Goal: Task Accomplishment & Management: Manage account settings

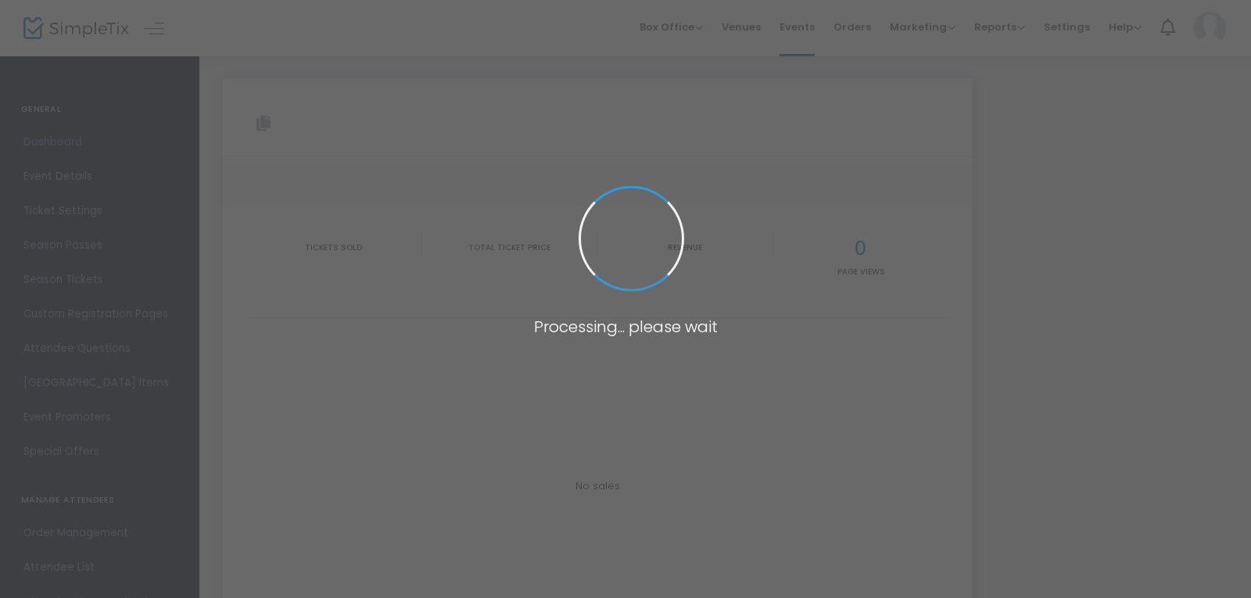
type input "[URL][DOMAIN_NAME]"
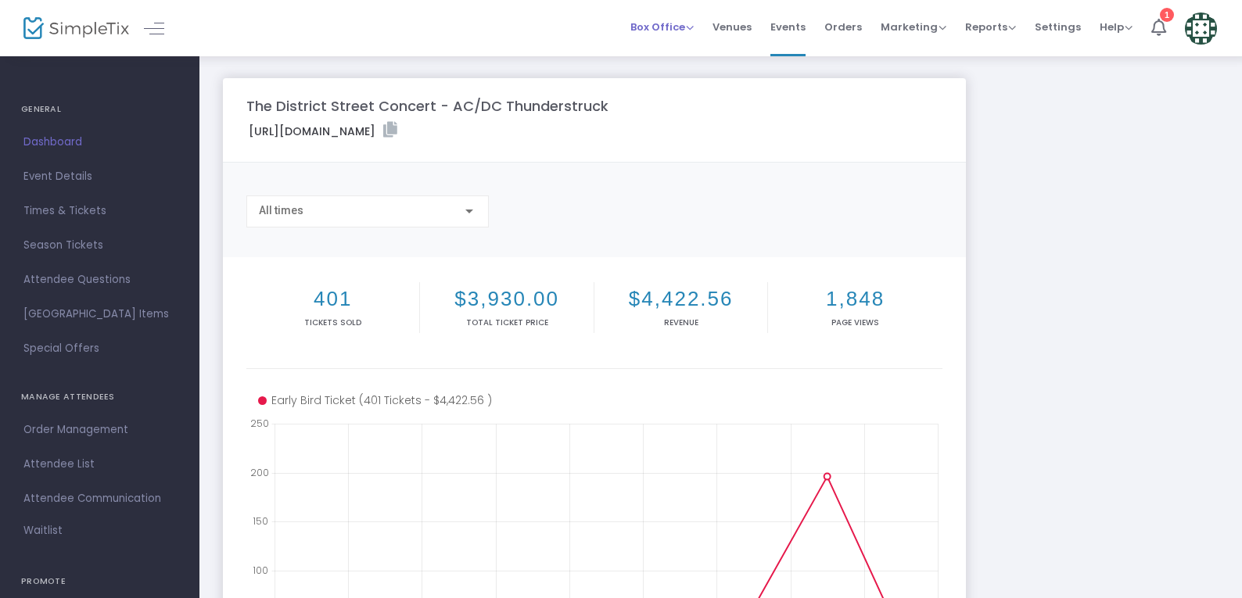
click at [684, 30] on span "Box Office" at bounding box center [661, 27] width 63 height 15
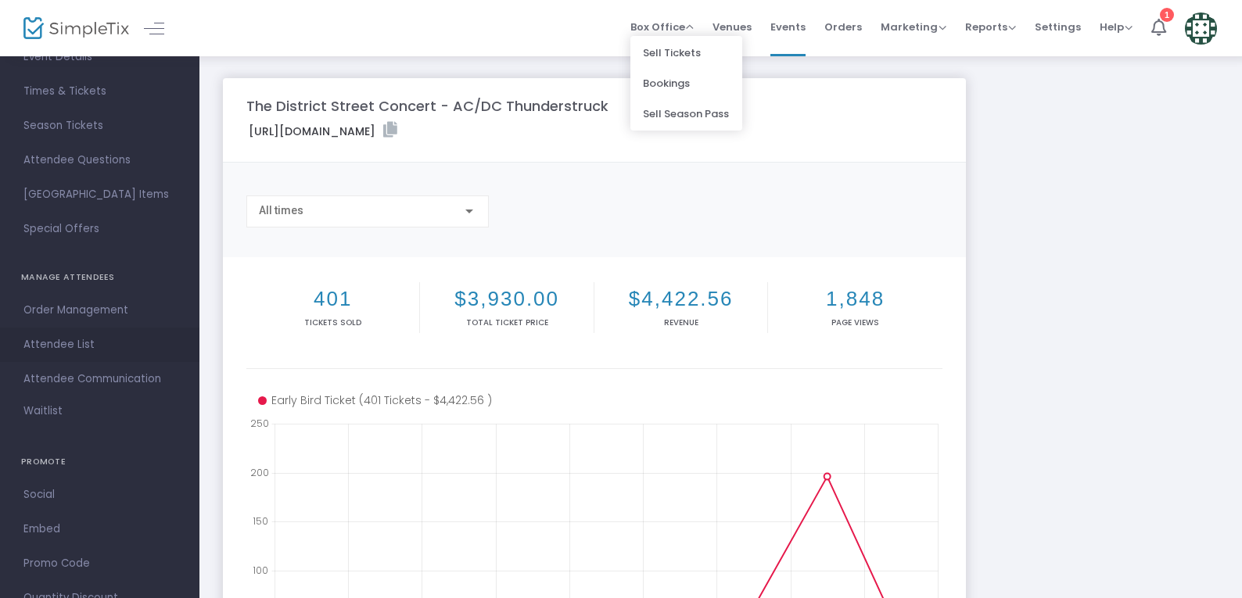
scroll to position [92, 0]
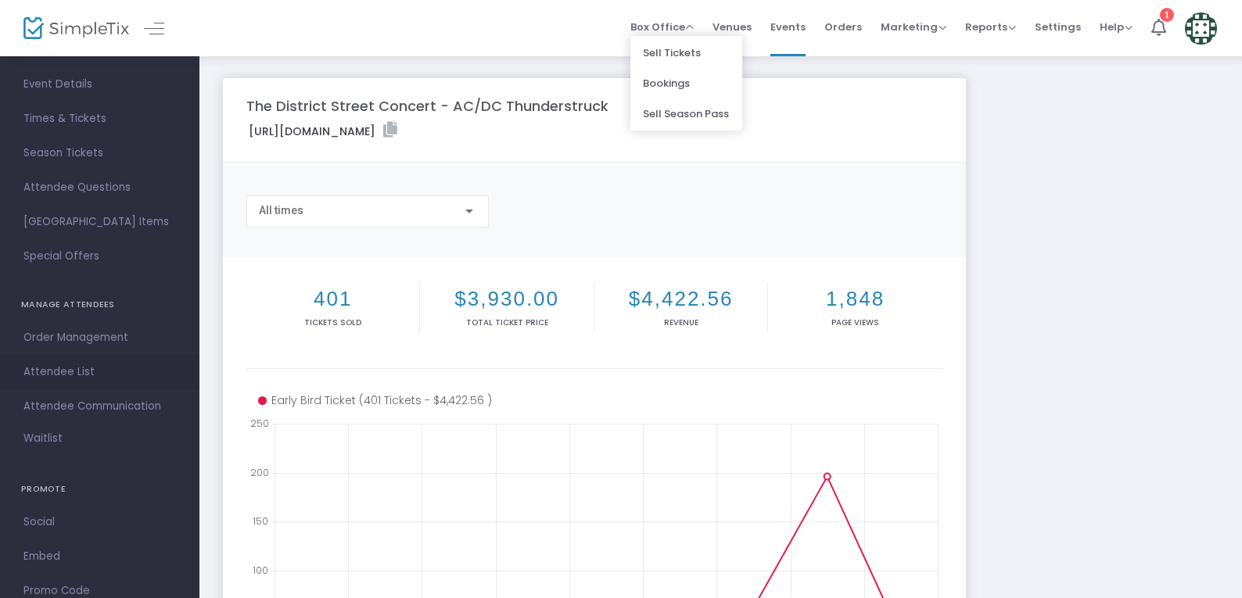
click at [103, 366] on span "Attendee List" at bounding box center [99, 372] width 152 height 20
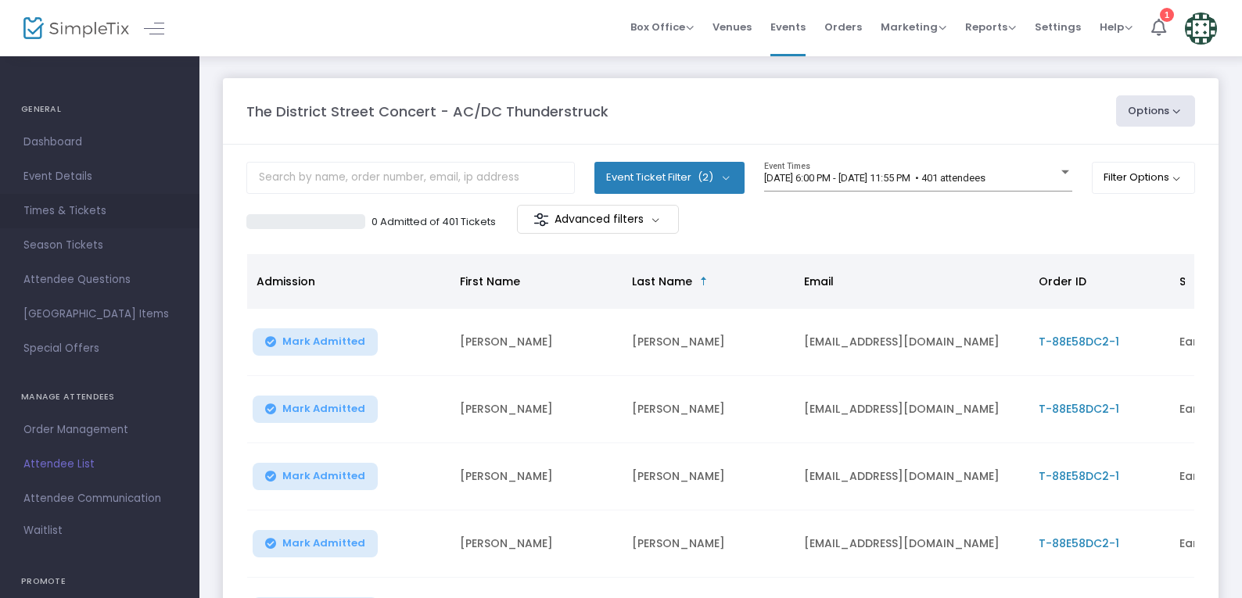
click at [85, 208] on span "Times & Tickets" at bounding box center [99, 211] width 152 height 20
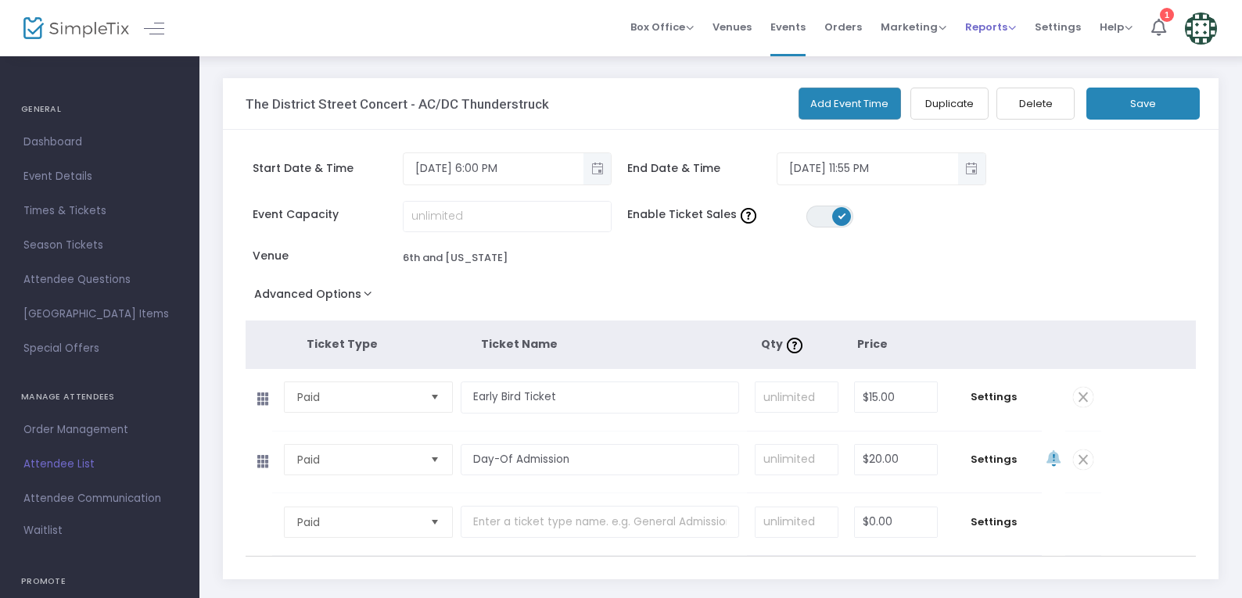
click at [1010, 24] on span "Reports" at bounding box center [990, 27] width 51 height 15
click at [1010, 23] on span "Reports" at bounding box center [990, 27] width 51 height 15
click at [935, 23] on span "Marketing" at bounding box center [914, 27] width 66 height 15
click at [669, 20] on span "Box Office" at bounding box center [661, 27] width 63 height 15
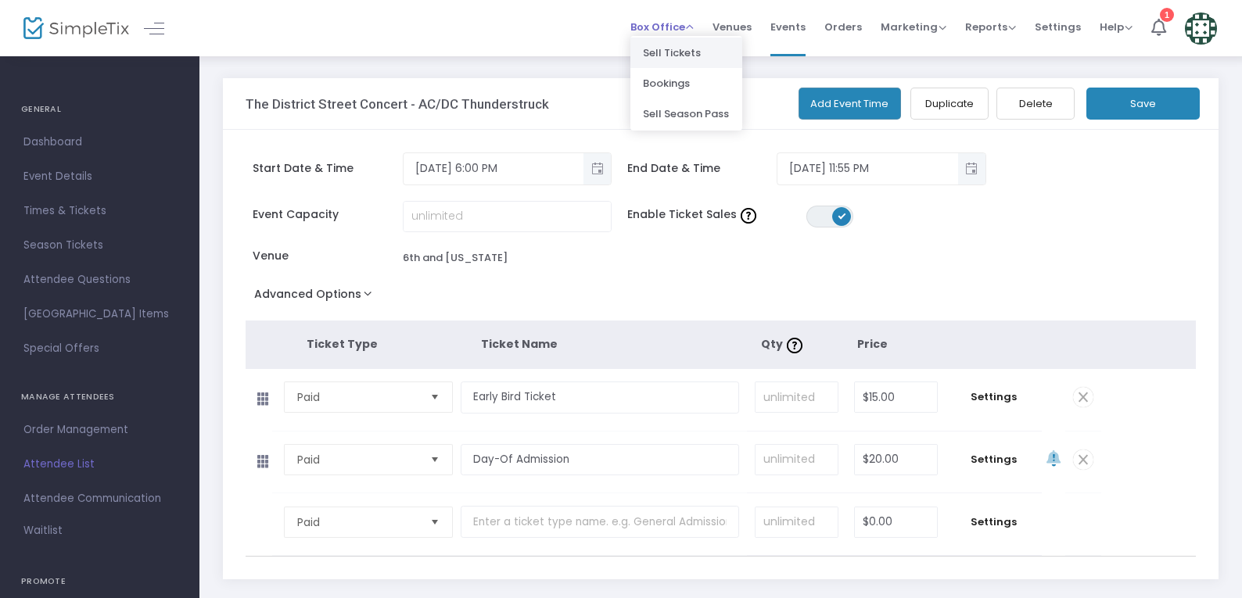
click at [717, 55] on li "Sell Tickets" at bounding box center [686, 53] width 112 height 30
click at [94, 135] on span "Dashboard" at bounding box center [99, 142] width 152 height 20
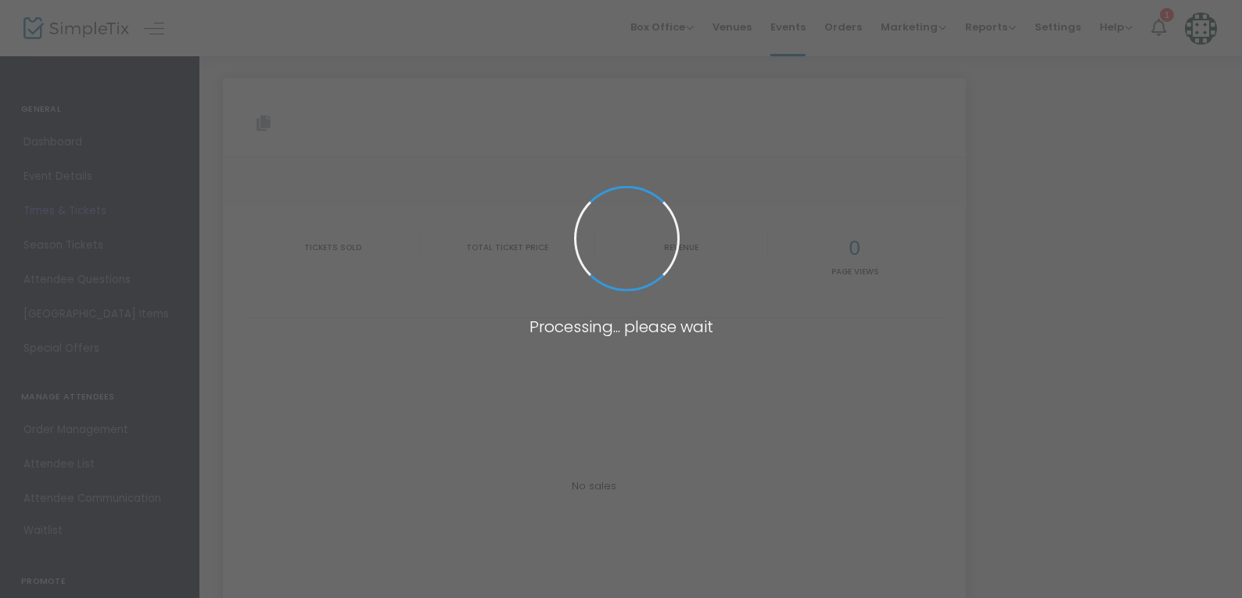
type input "[URL][DOMAIN_NAME]"
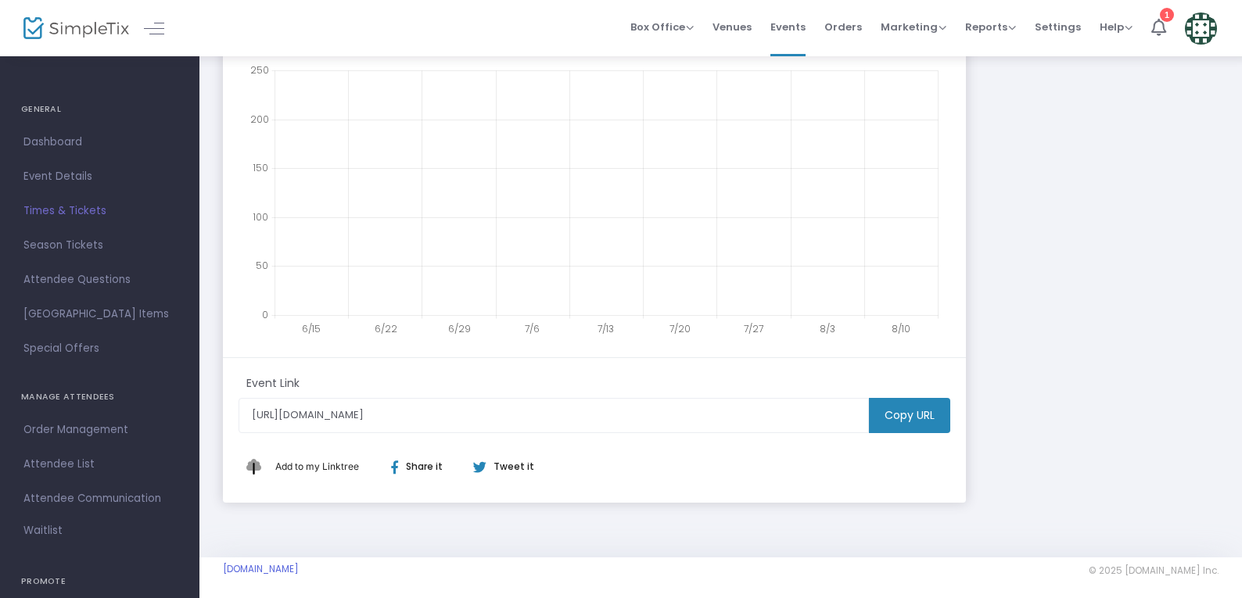
scroll to position [360, 0]
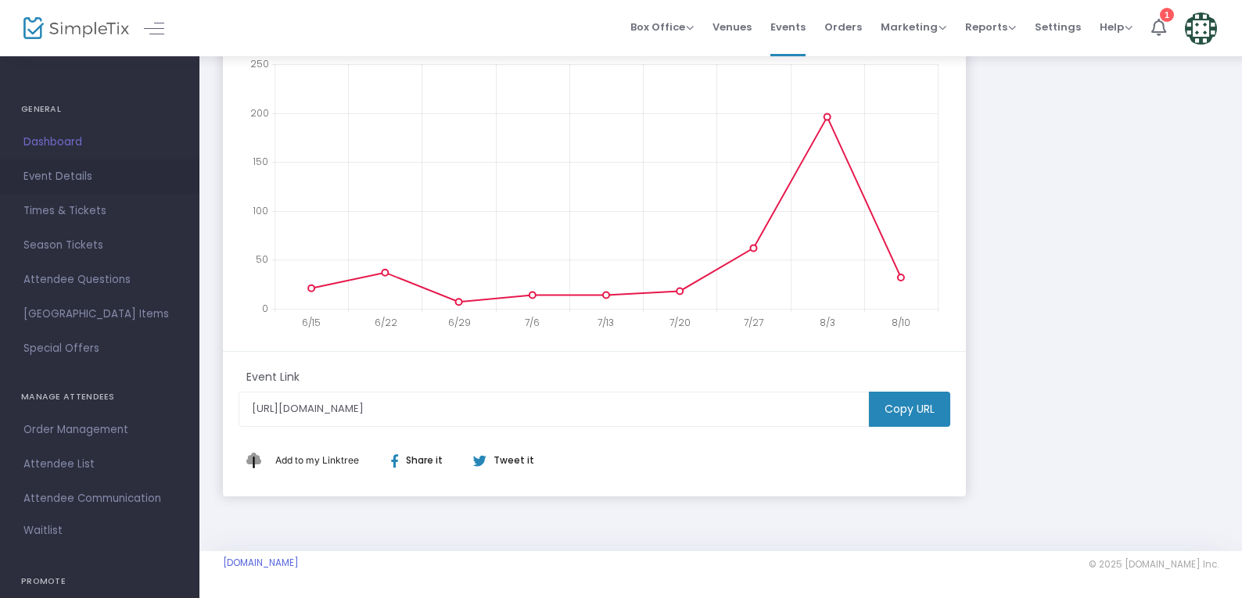
click at [88, 175] on span "Event Details" at bounding box center [99, 177] width 152 height 20
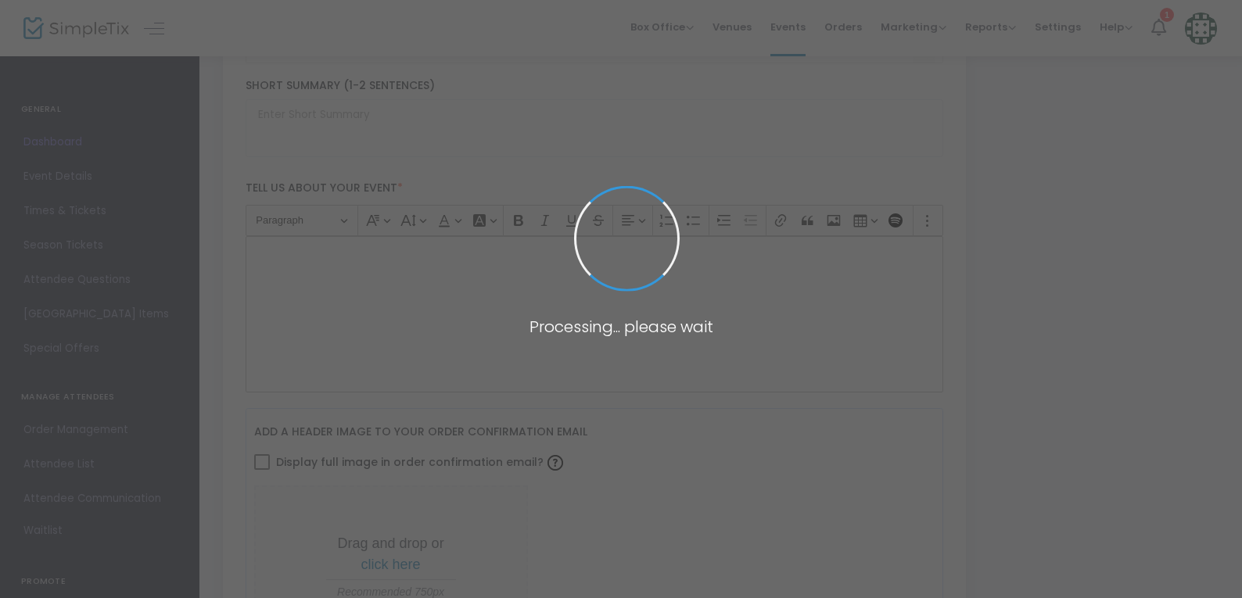
type input "The District Street Concert - AC/DC Thunderstruck"
type textarea "The District is thrilled to announce the return of a downtown favorite—The Stre…"
type input "Buy Tickets"
type input "6th and [US_STATE]"
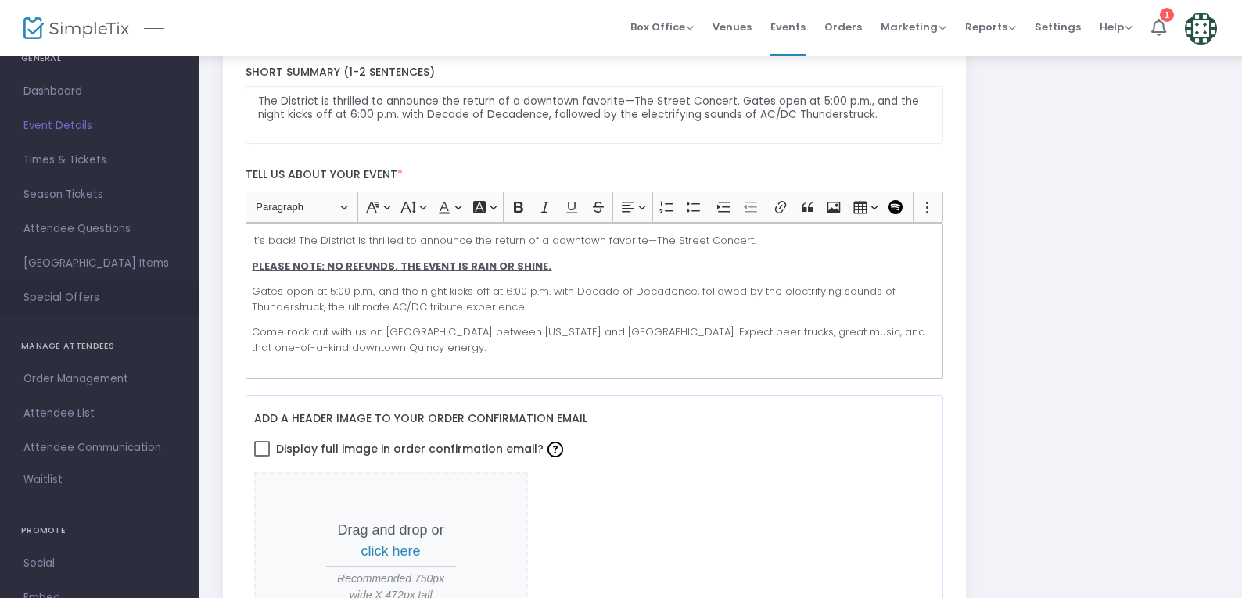
scroll to position [78, 0]
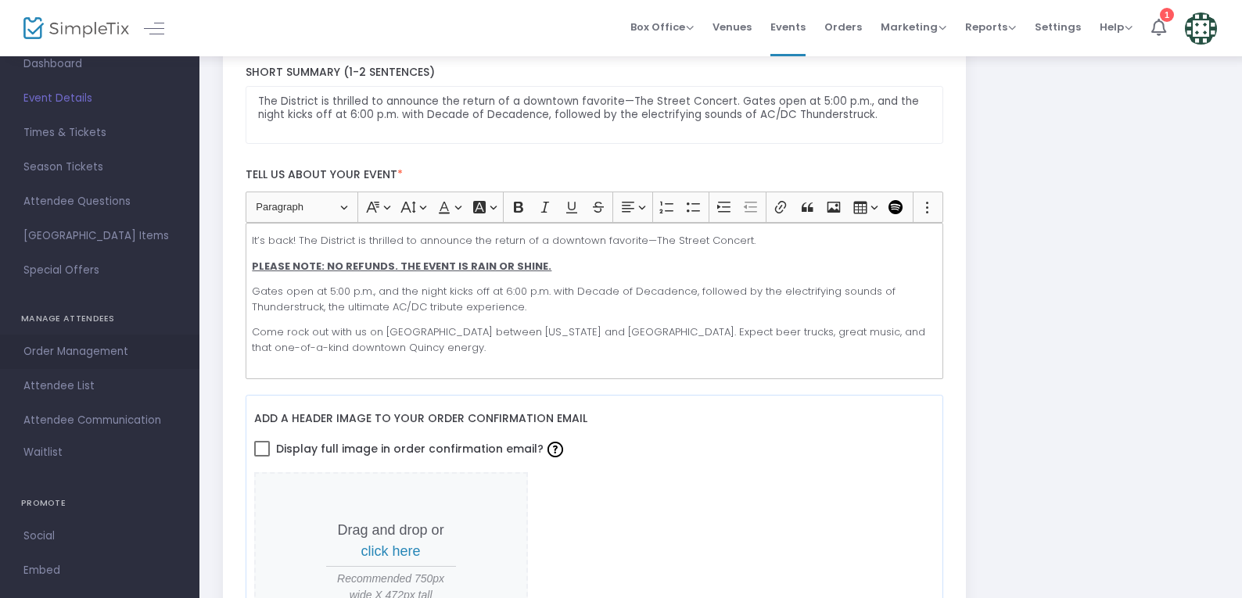
click at [112, 345] on span "Order Management" at bounding box center [99, 352] width 152 height 20
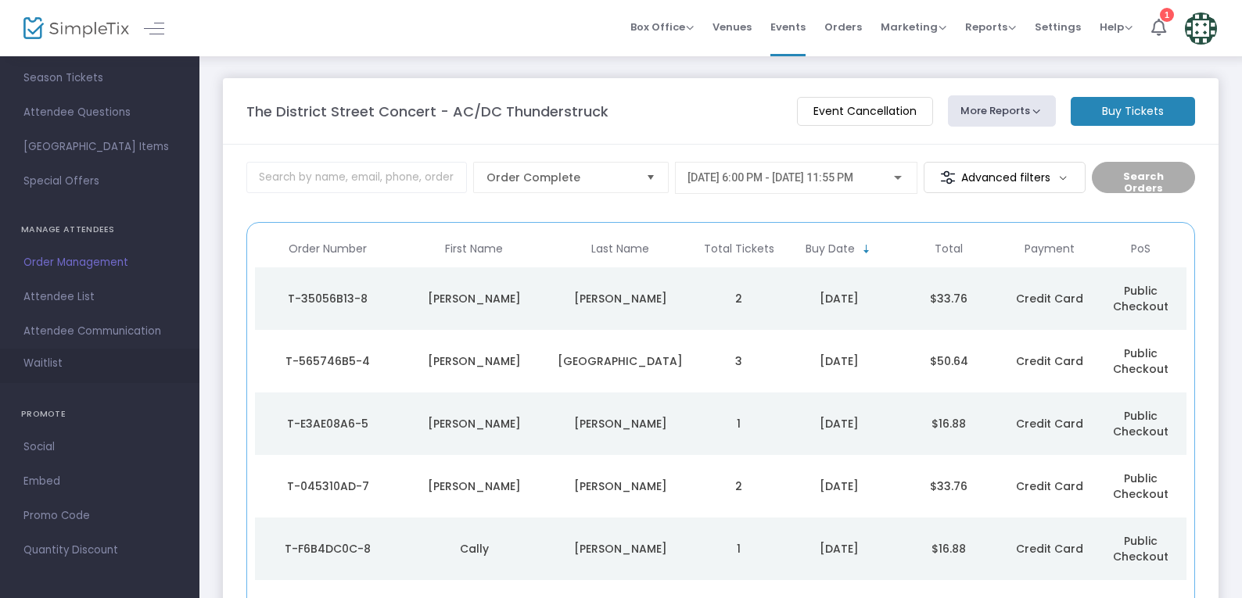
scroll to position [170, 0]
click at [1015, 34] on div "Reports Analytics Sales Reports Download" at bounding box center [990, 28] width 51 height 16
click at [1118, 32] on span "Help" at bounding box center [1116, 27] width 33 height 15
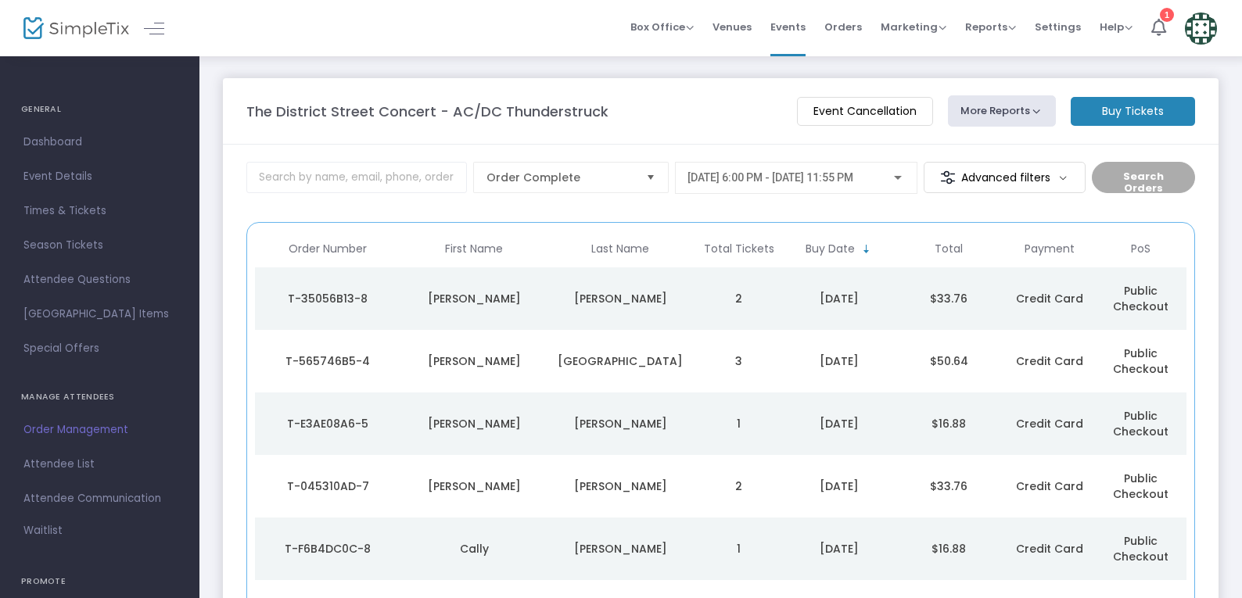
click at [1210, 27] on img at bounding box center [1201, 29] width 32 height 32
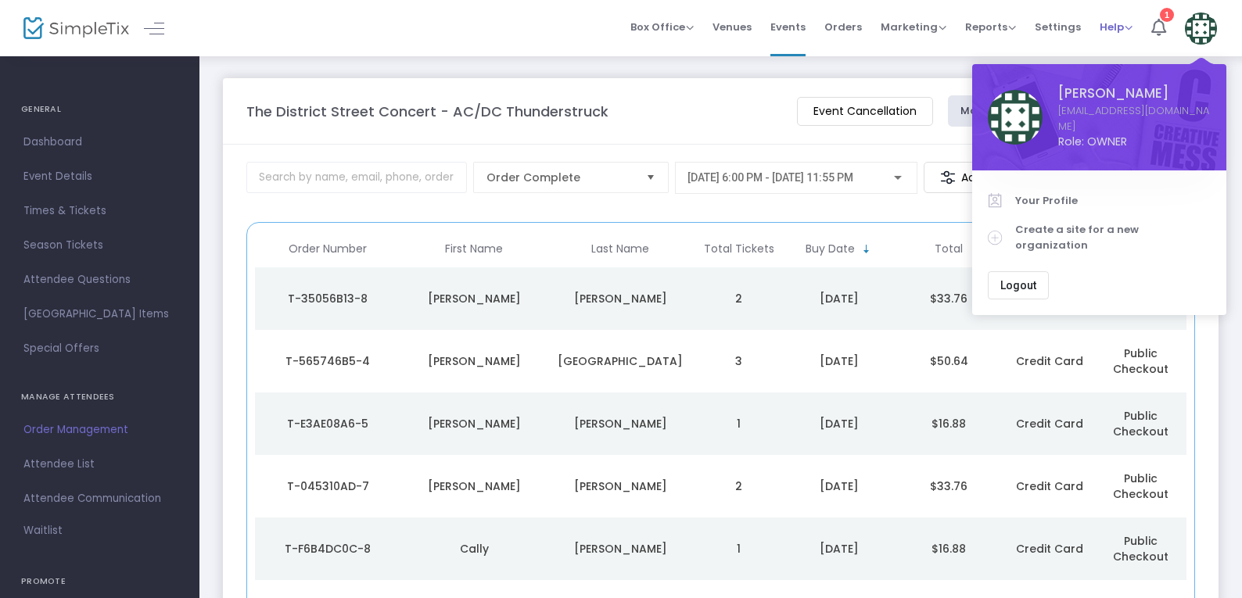
click at [1128, 24] on span "Help" at bounding box center [1116, 27] width 33 height 15
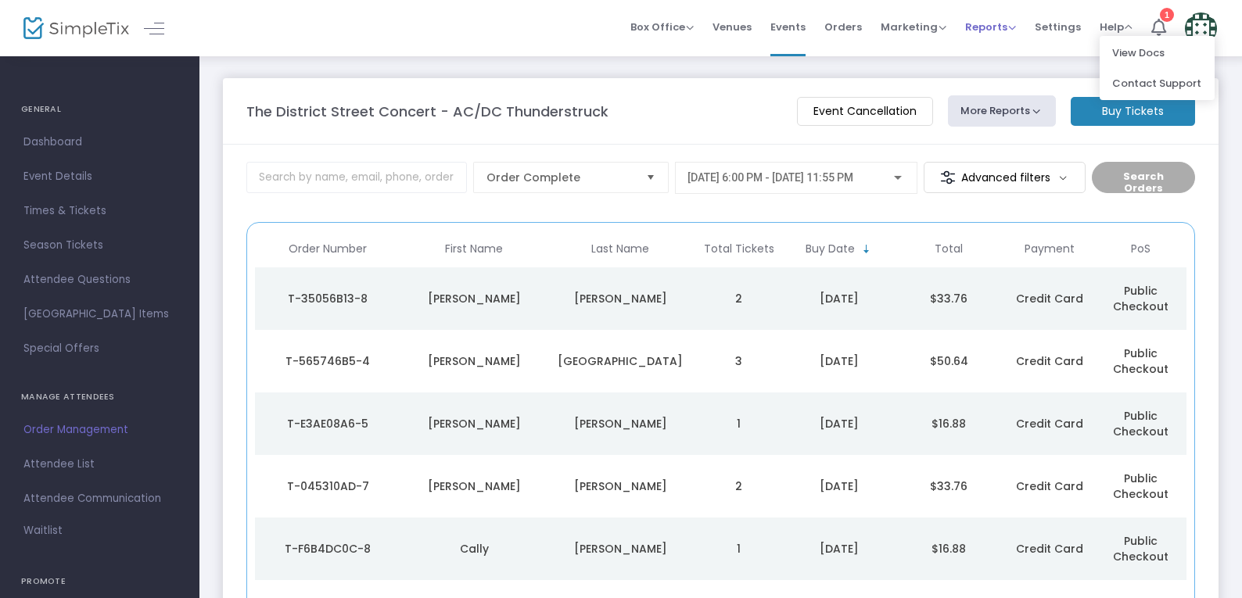
click at [1007, 29] on span "Reports" at bounding box center [990, 27] width 51 height 15
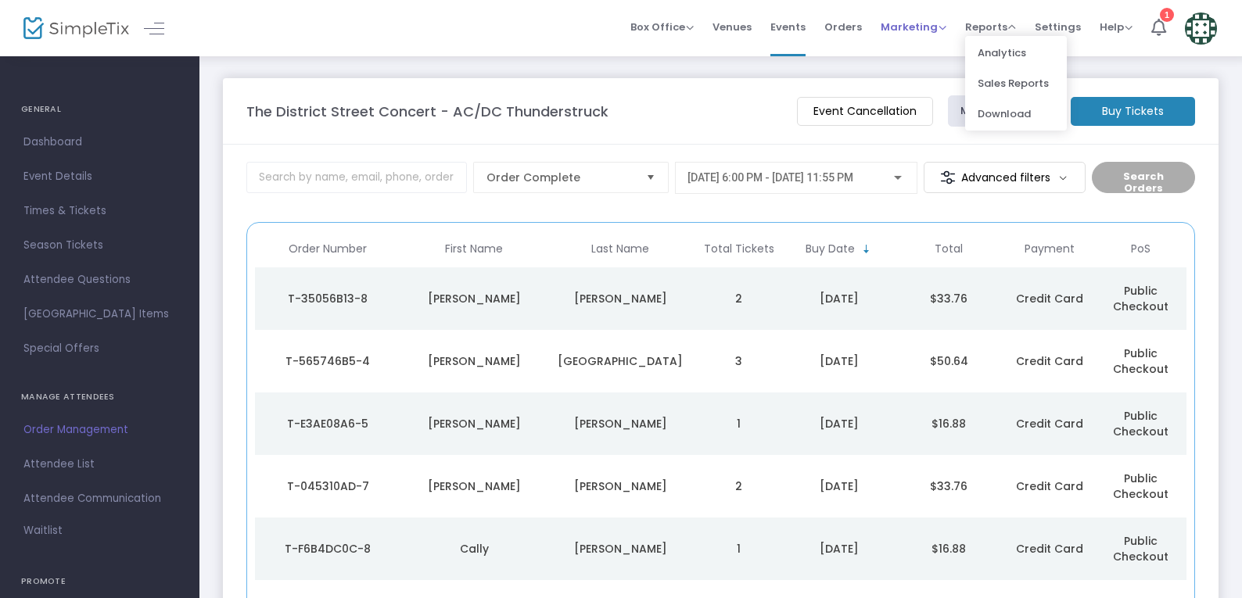
click at [943, 28] on span "Marketing" at bounding box center [914, 27] width 66 height 15
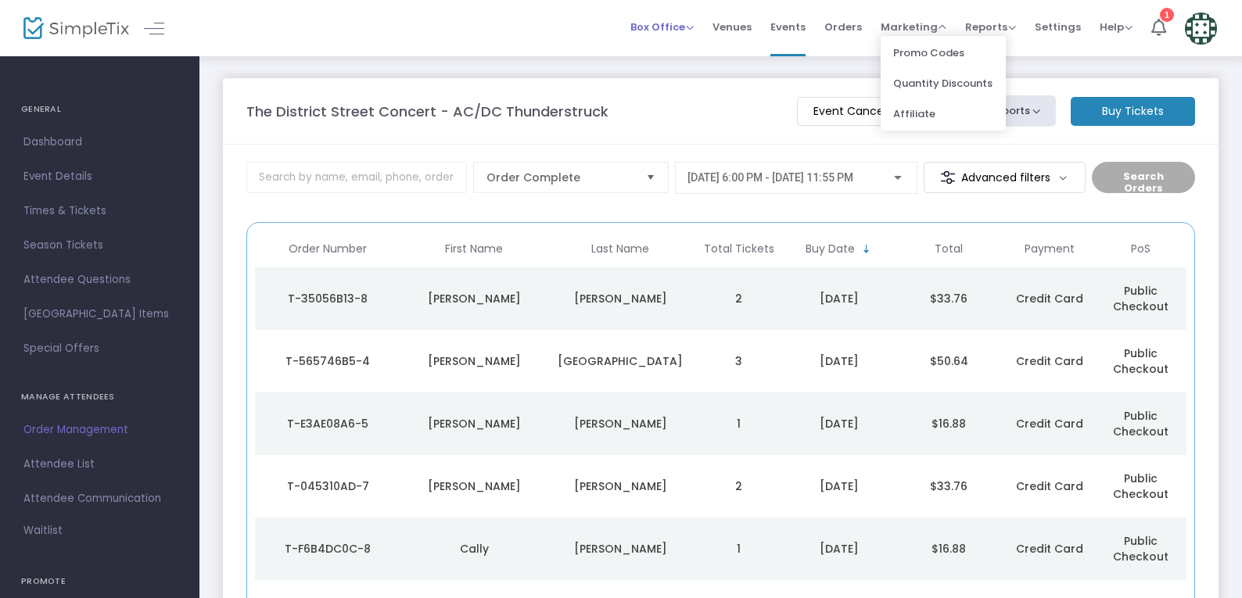
click at [685, 26] on span "Box Office" at bounding box center [661, 27] width 63 height 15
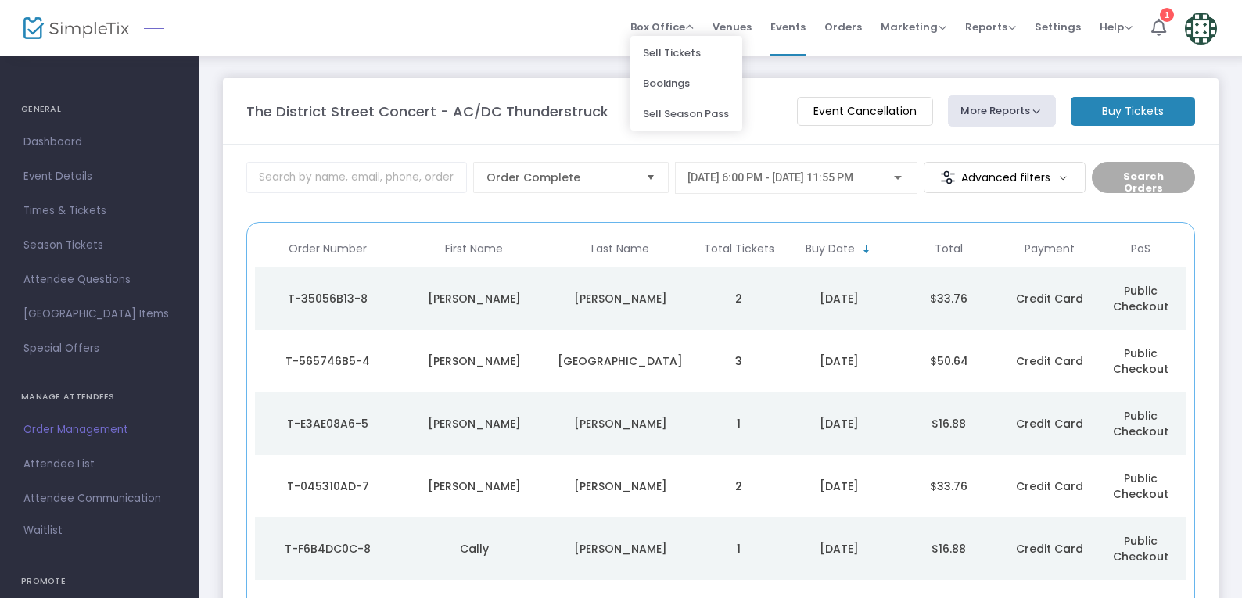
click at [157, 29] on link at bounding box center [154, 28] width 20 height 20
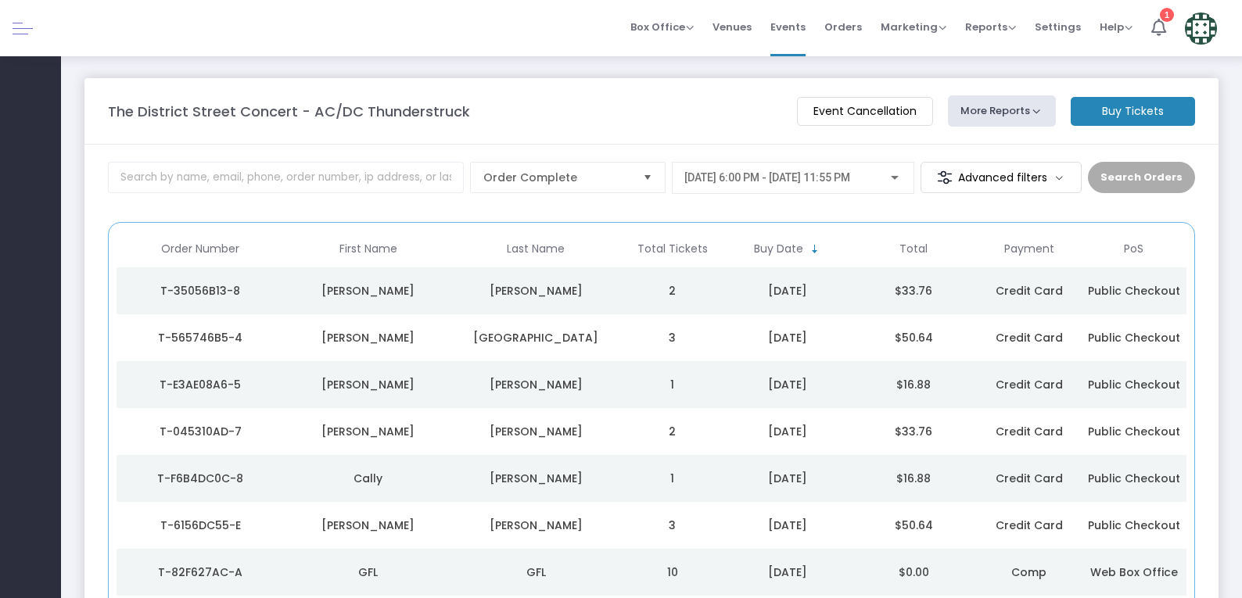
click at [31, 29] on link at bounding box center [23, 28] width 20 height 20
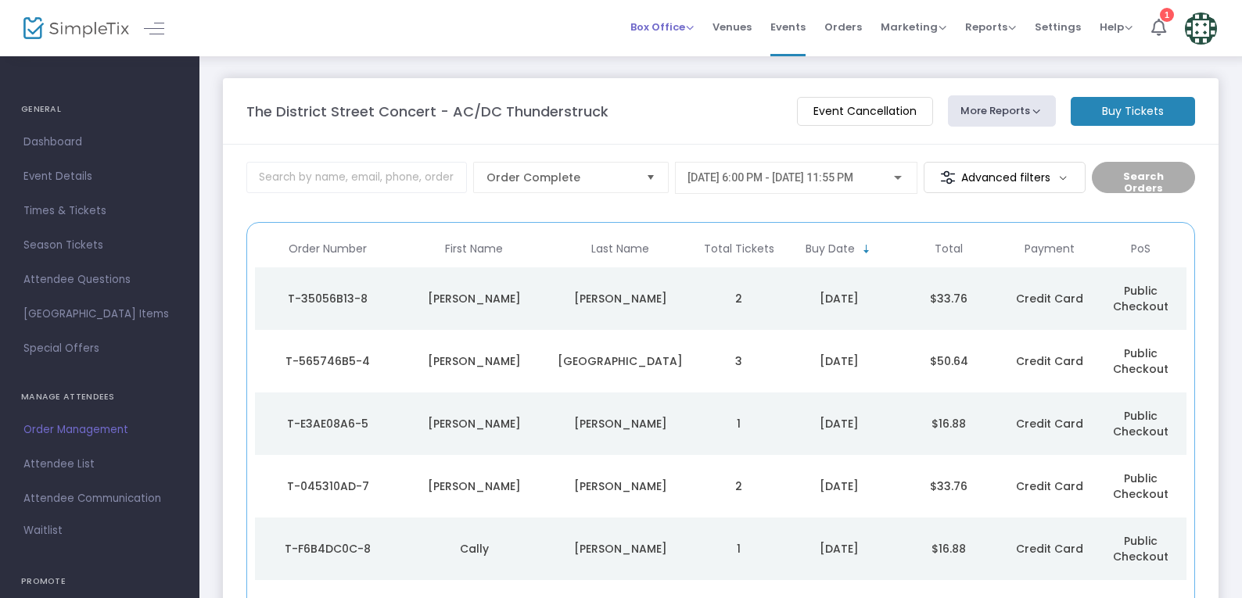
click at [694, 26] on span "Box Office" at bounding box center [661, 27] width 63 height 15
click at [749, 30] on span "Venues" at bounding box center [731, 27] width 39 height 40
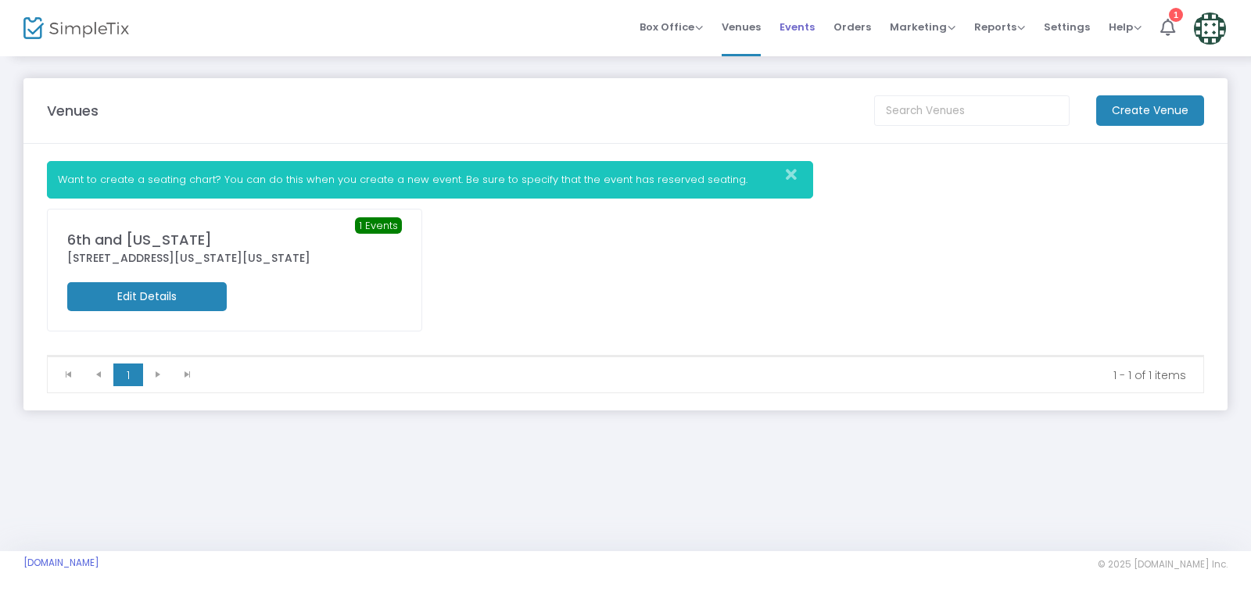
click at [813, 13] on span "Events" at bounding box center [797, 27] width 35 height 40
